Goal: Task Accomplishment & Management: Use online tool/utility

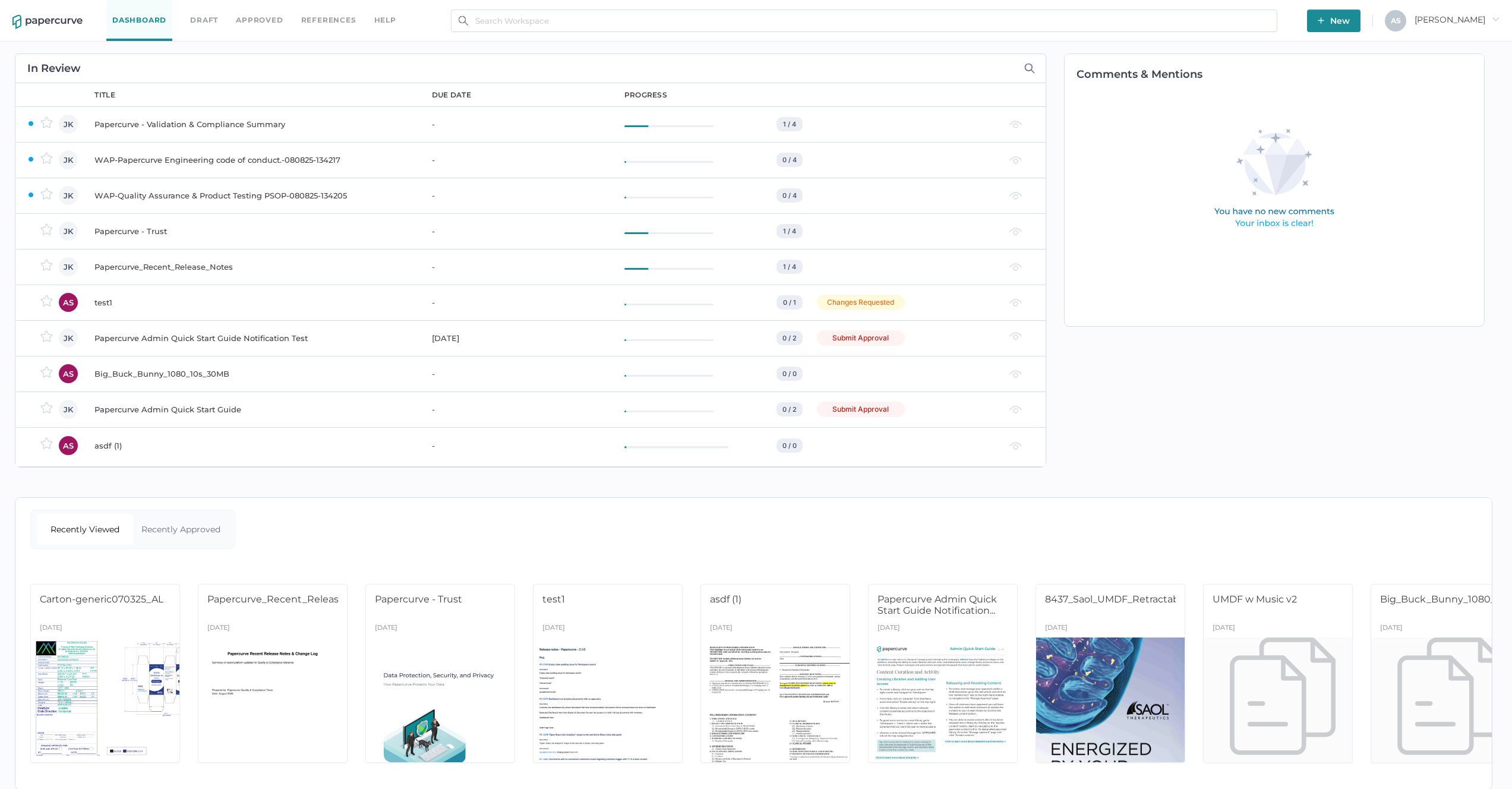
click at [1453, 14] on span "Antonio arrow_right" at bounding box center [1456, 19] width 85 height 10
click at [1430, 132] on span "Audit View" at bounding box center [1438, 136] width 100 height 22
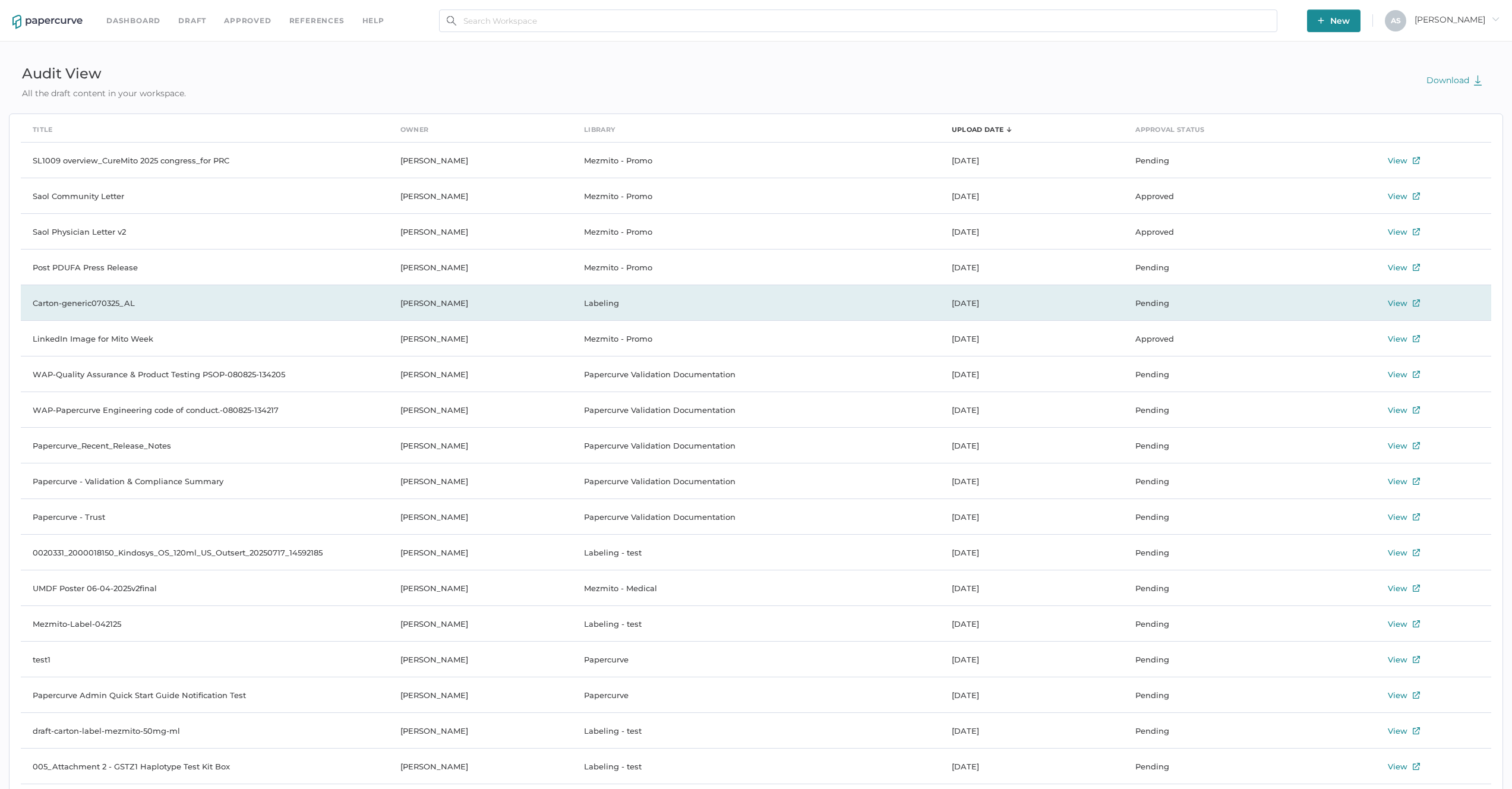
click at [645, 312] on td "Labeling" at bounding box center [756, 303] width 368 height 36
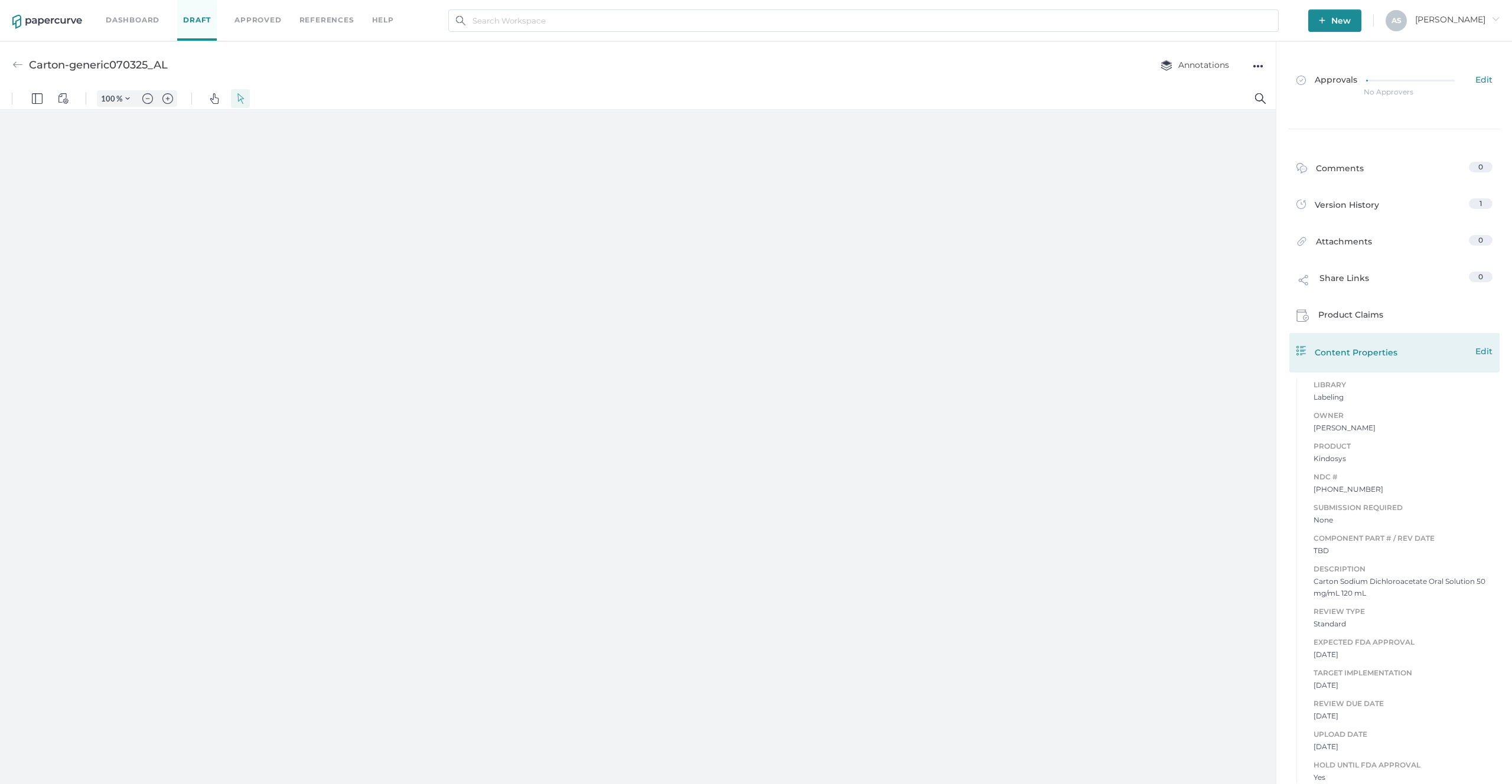
type input "109"
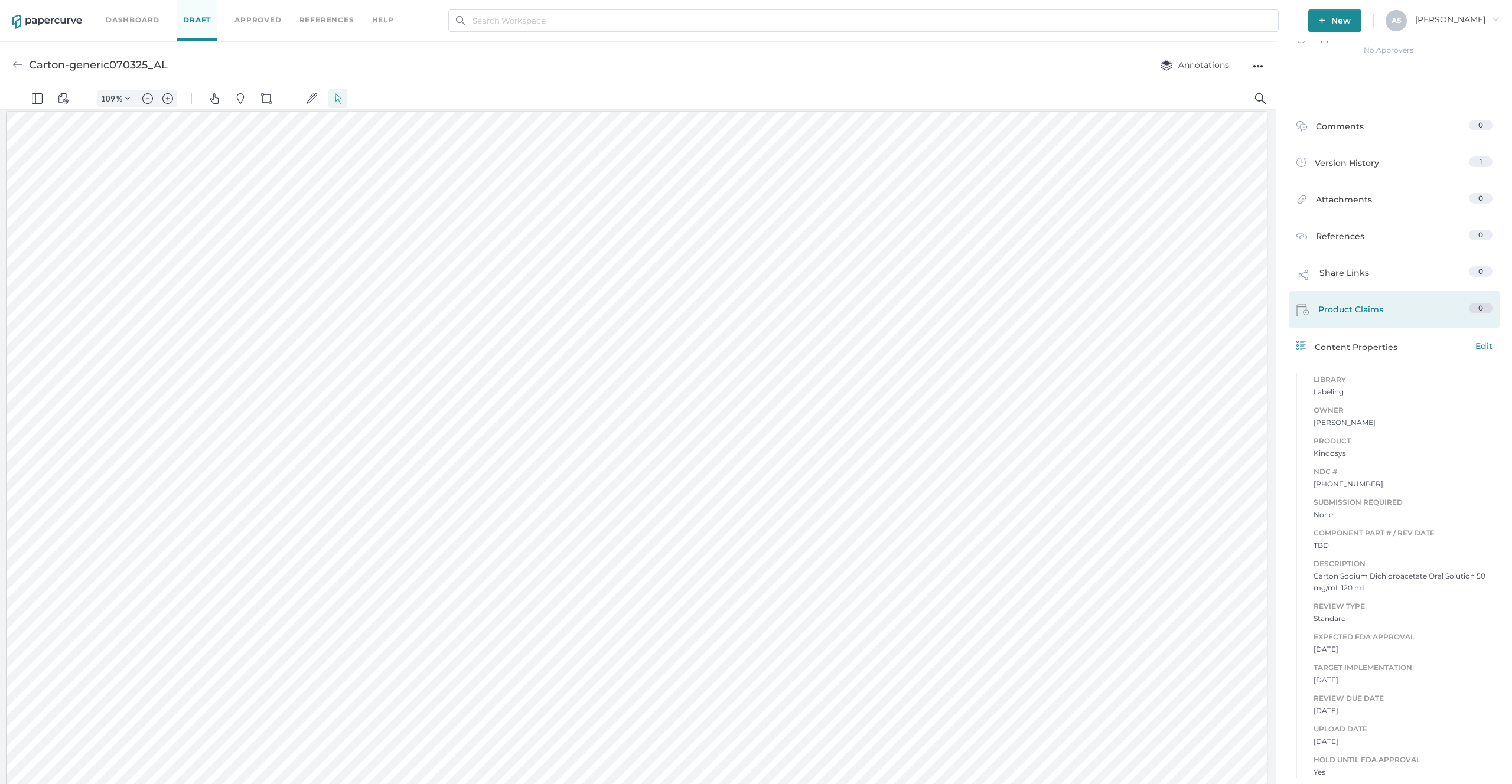
scroll to position [6, 0]
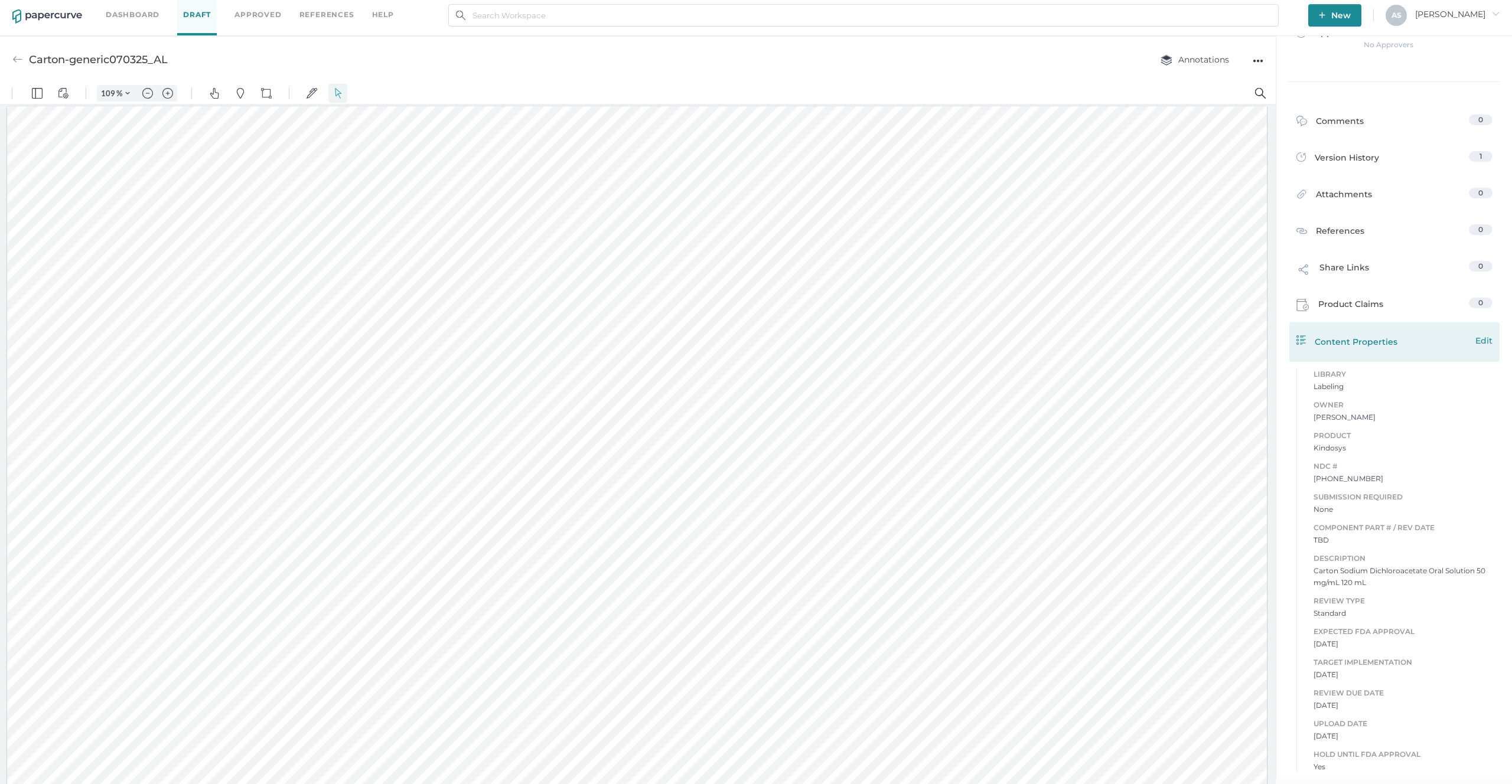
click at [1481, 343] on span "Edit" at bounding box center [1484, 340] width 17 height 13
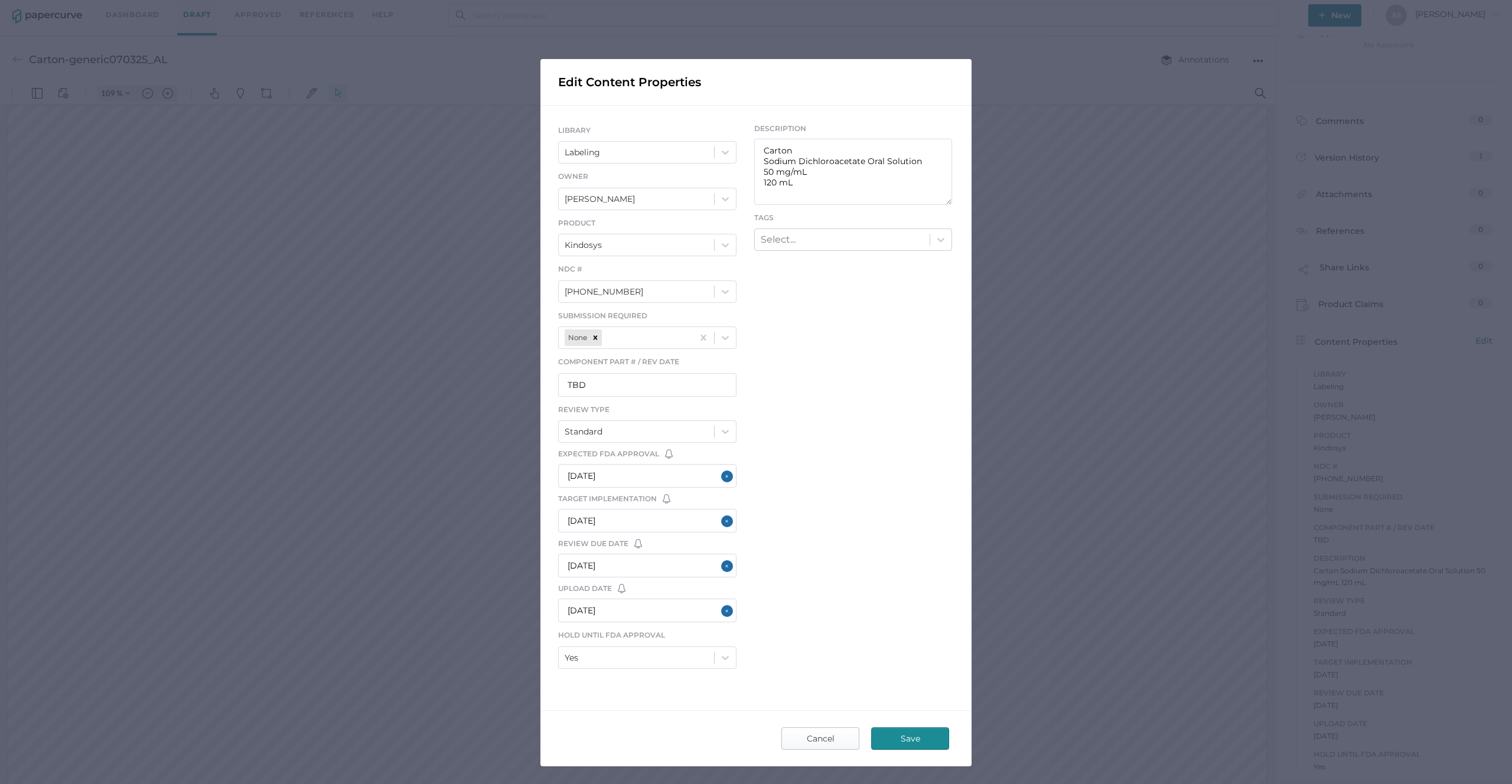
click at [795, 734] on span "Cancel" at bounding box center [820, 738] width 55 height 21
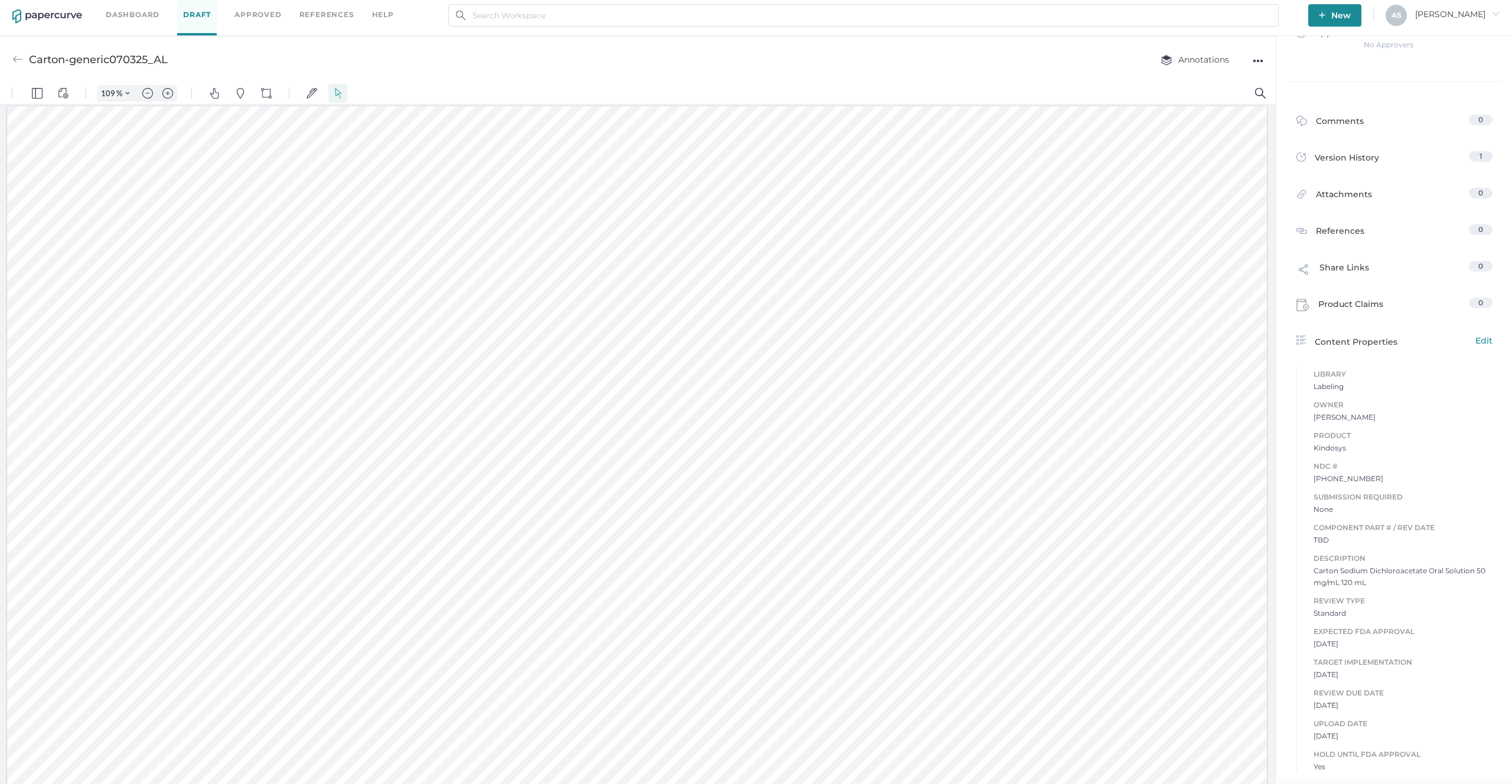
click at [678, 710] on div at bounding box center [637, 549] width 1260 height 886
type input "1"
